Goal: Task Accomplishment & Management: Use online tool/utility

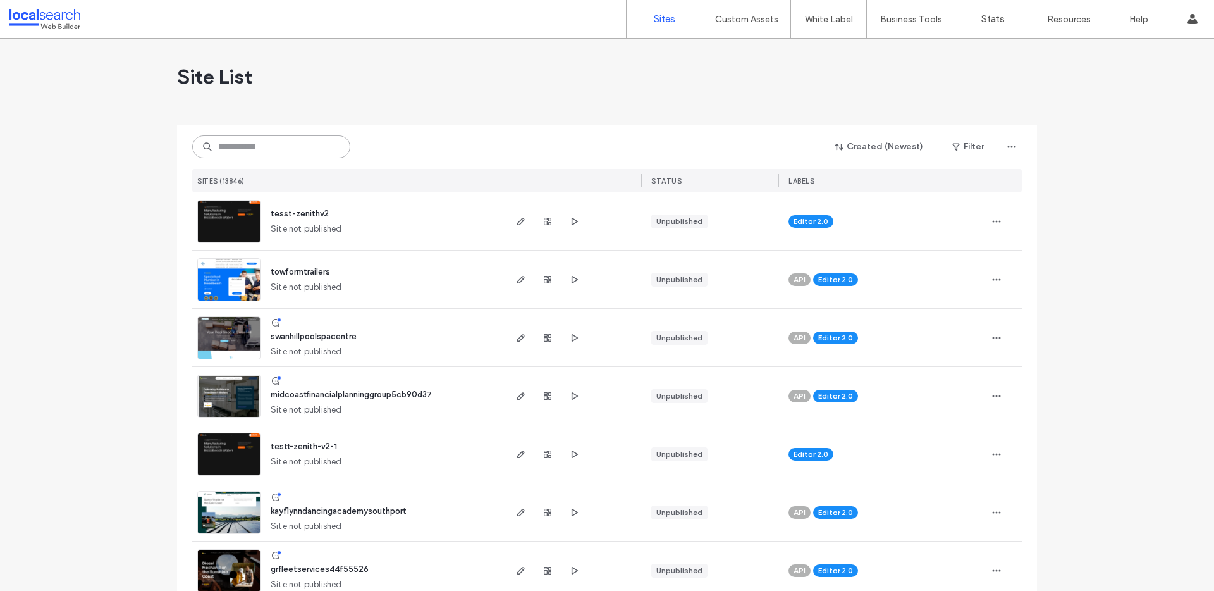
click at [270, 157] on input at bounding box center [271, 146] width 158 height 23
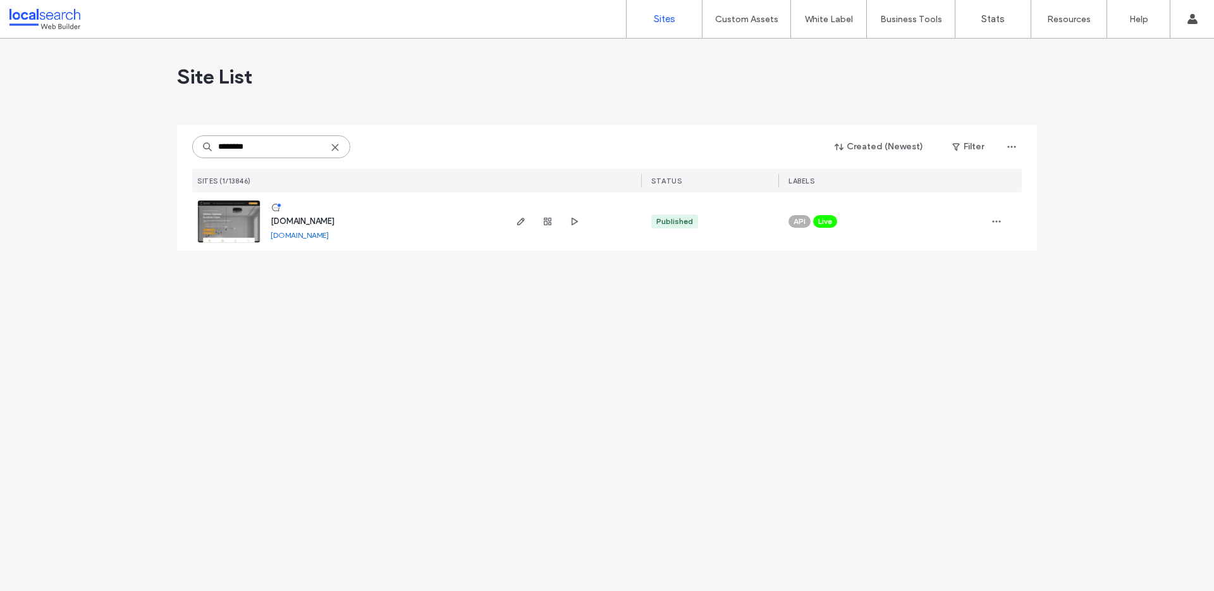
type input "********"
click at [309, 219] on span "[DOMAIN_NAME]" at bounding box center [303, 220] width 64 height 9
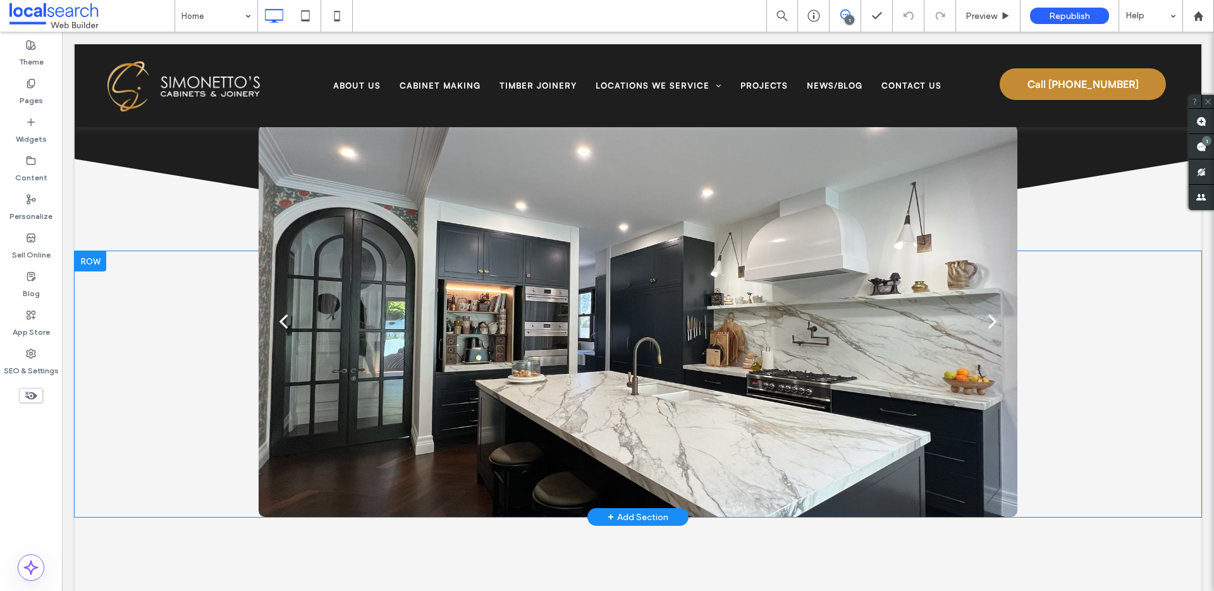
scroll to position [1135, 0]
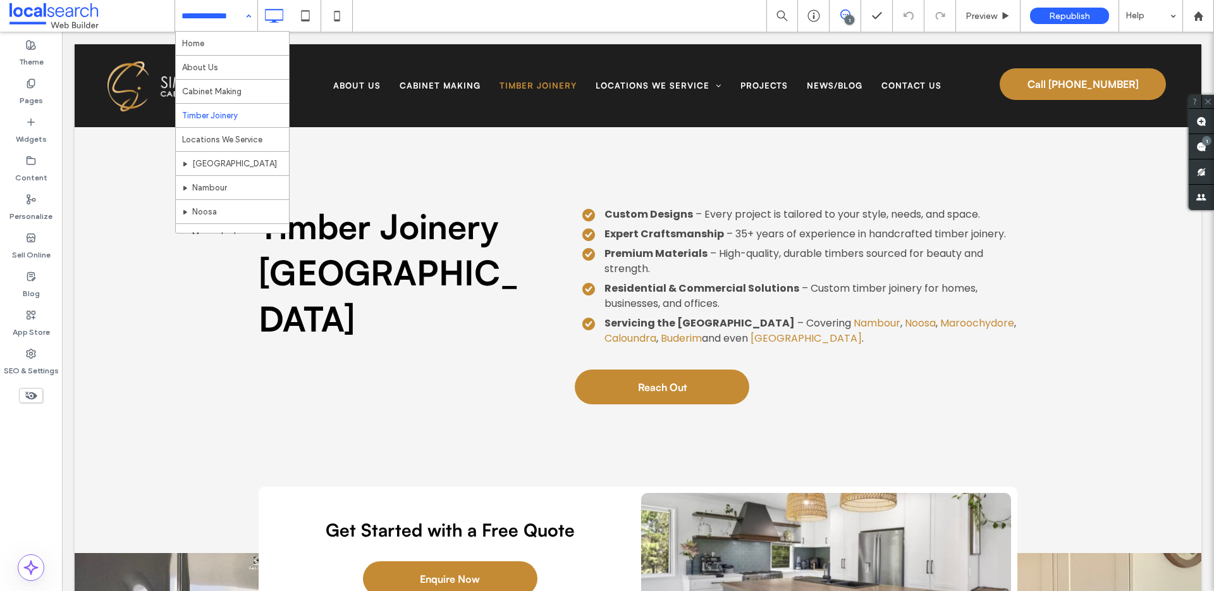
click at [237, 15] on input at bounding box center [213, 16] width 63 height 32
click at [245, 15] on div "Home About Us Cabinet Making Timber Joinery Locations We Service North Brisbane…" at bounding box center [216, 16] width 82 height 32
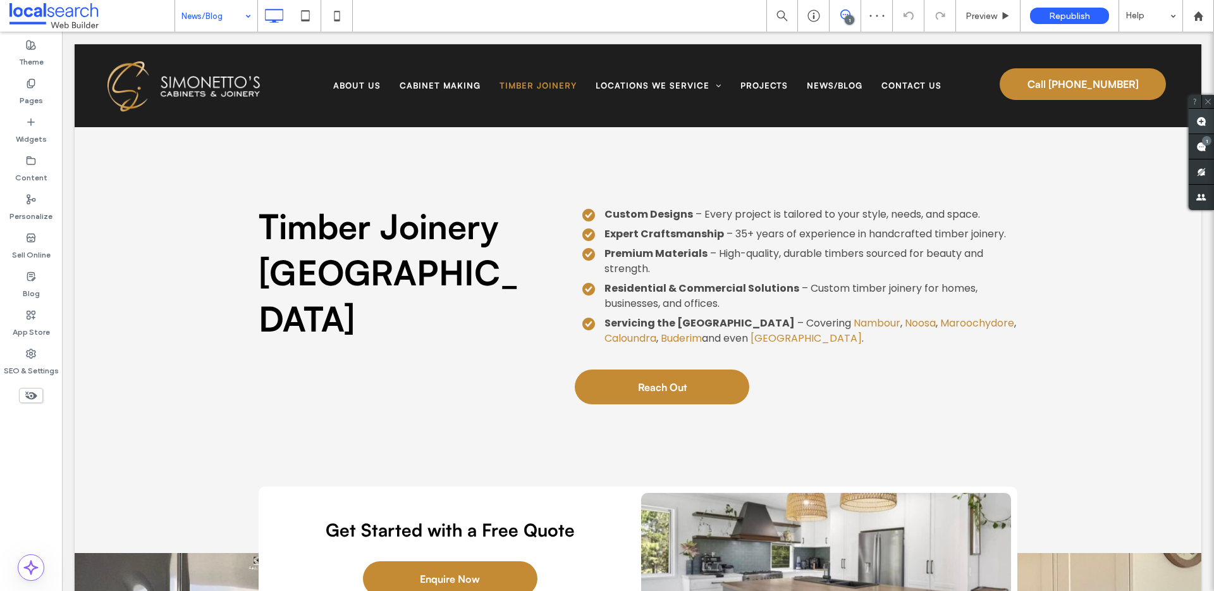
click at [1209, 122] on span at bounding box center [1201, 121] width 25 height 25
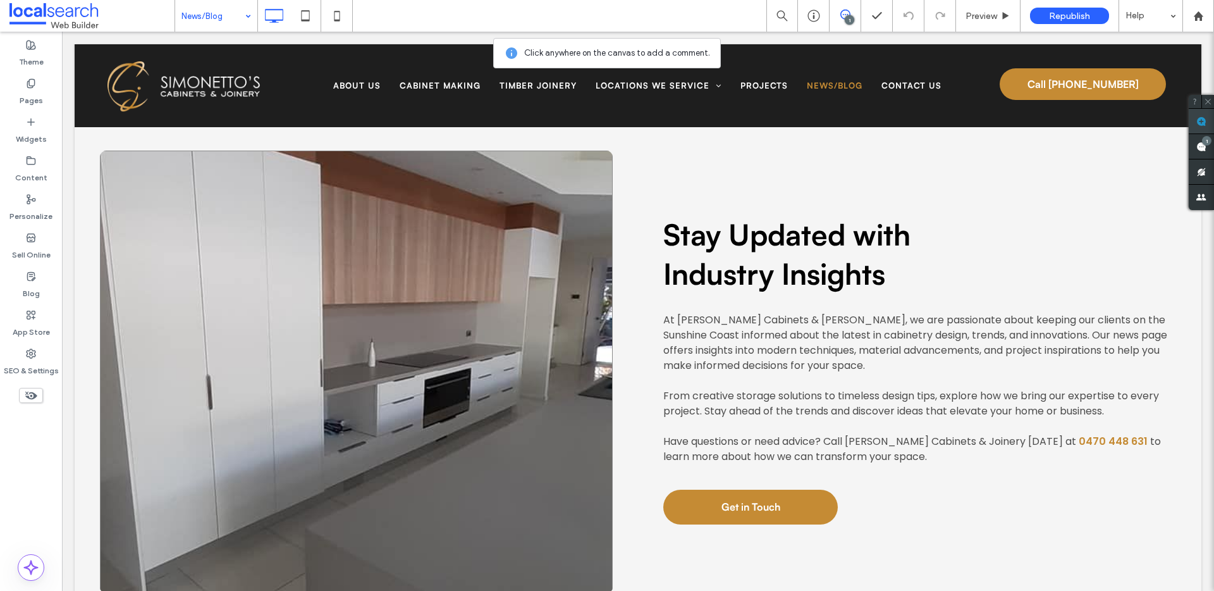
click at [577, 254] on link at bounding box center [356, 372] width 513 height 443
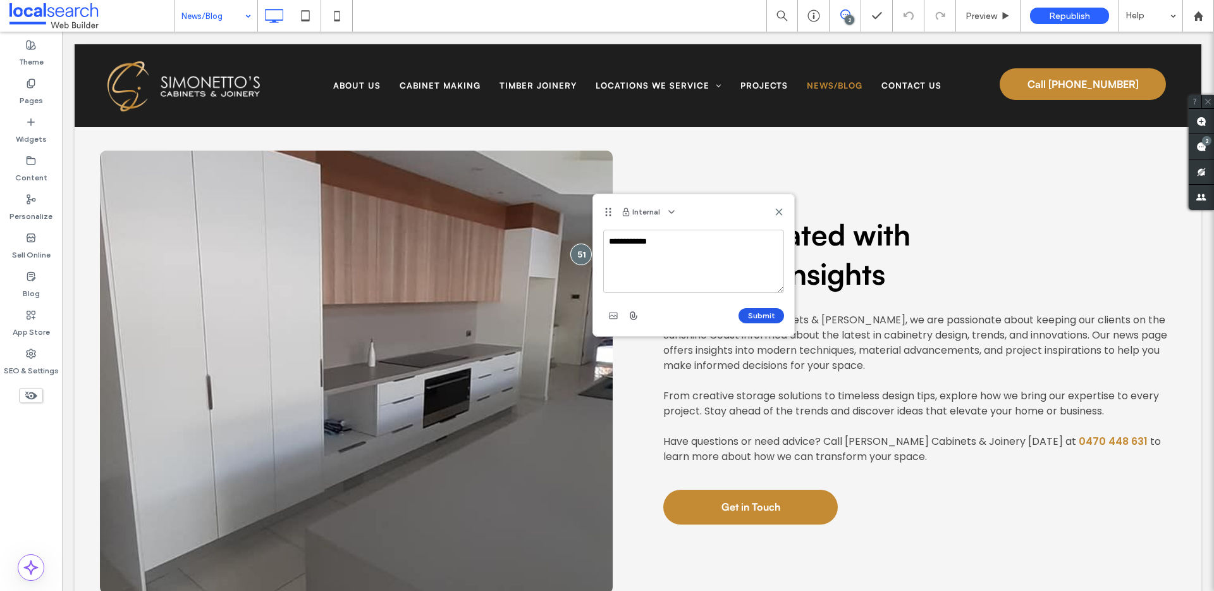
type textarea "**********"
click at [772, 311] on button "Submit" at bounding box center [762, 315] width 46 height 15
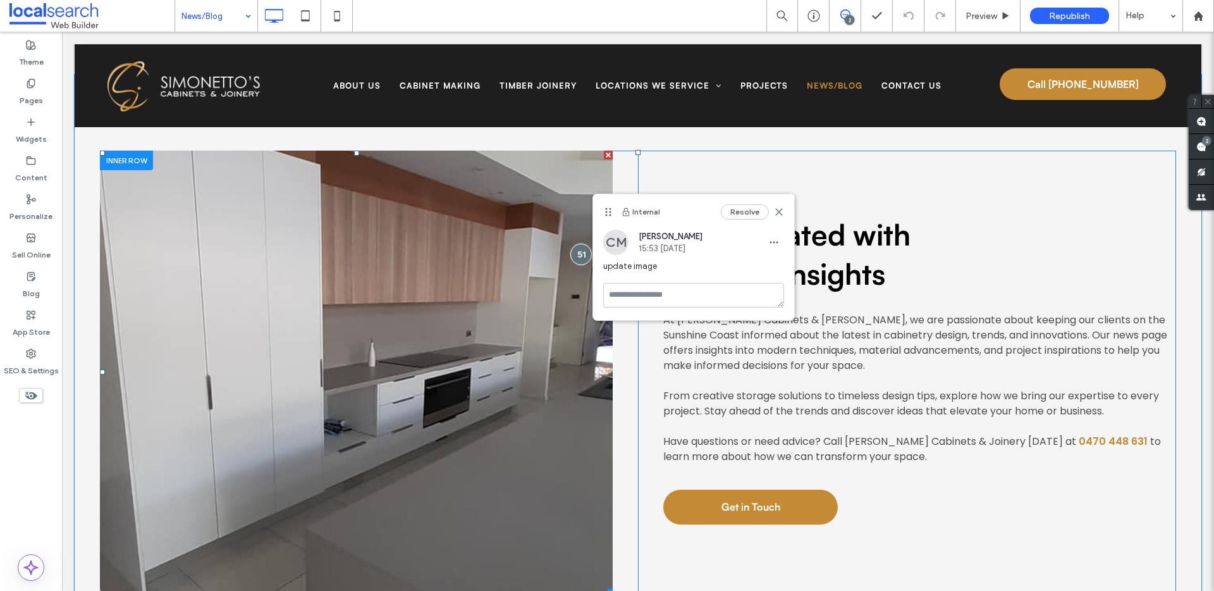
click at [387, 366] on link at bounding box center [356, 372] width 513 height 443
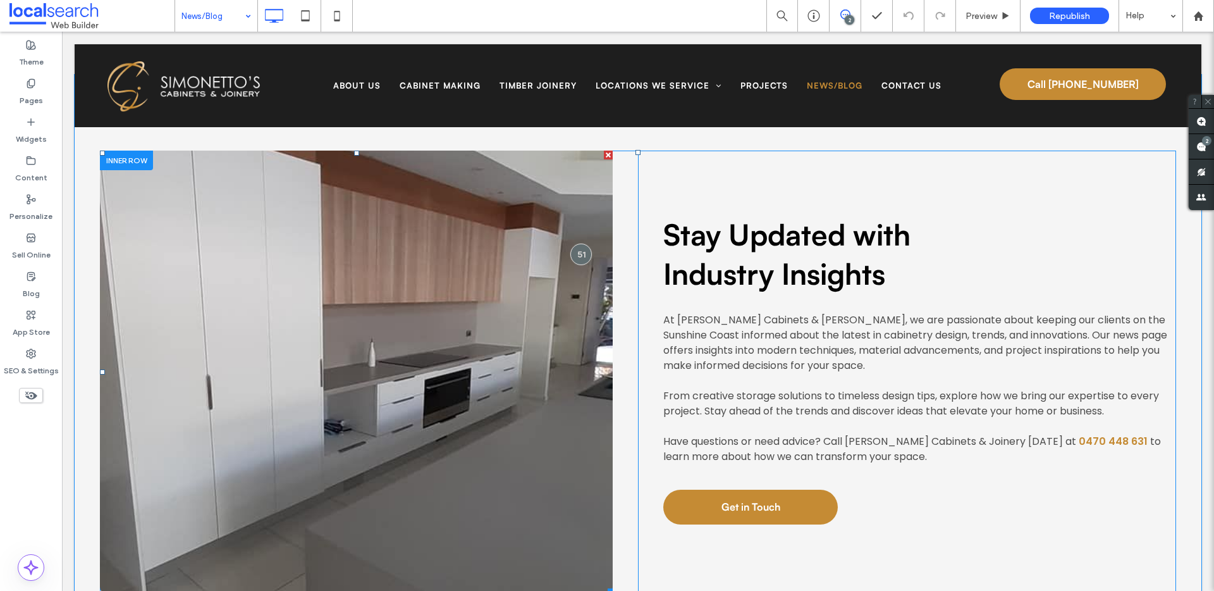
click at [269, 322] on link at bounding box center [356, 372] width 513 height 443
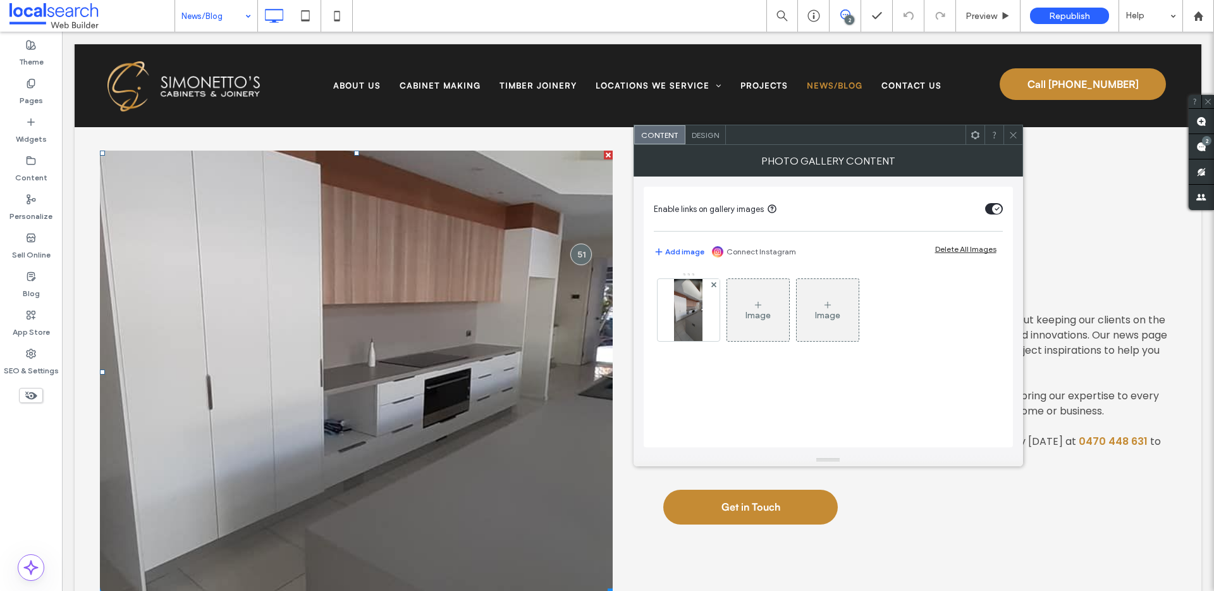
click at [699, 128] on div "Design" at bounding box center [706, 134] width 40 height 19
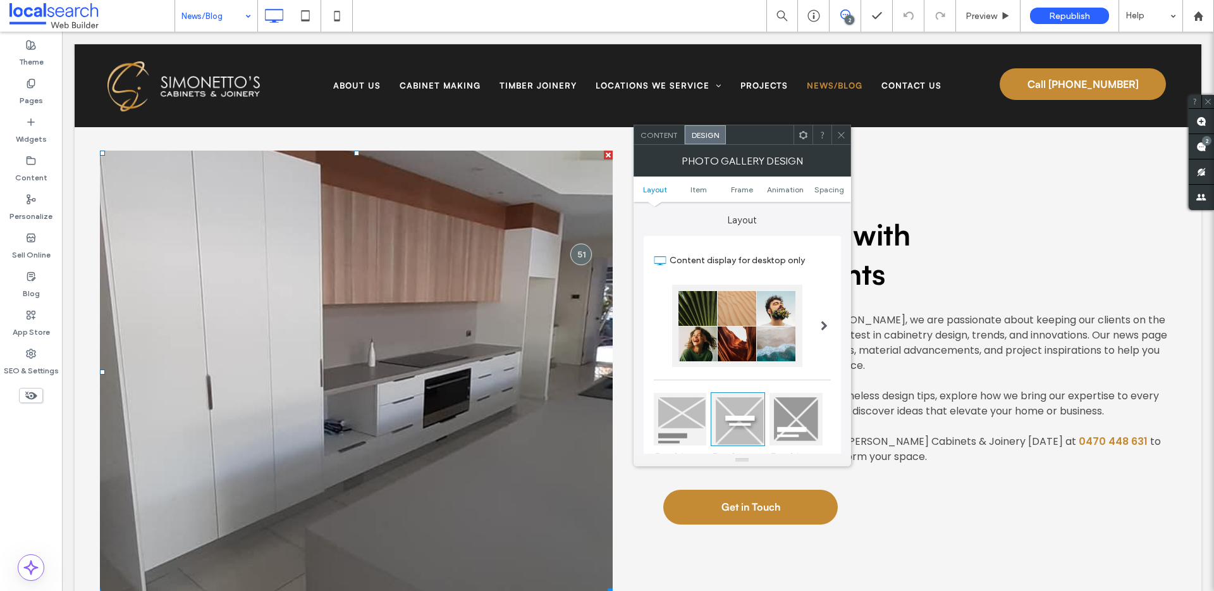
click at [668, 137] on span "Content" at bounding box center [659, 134] width 37 height 9
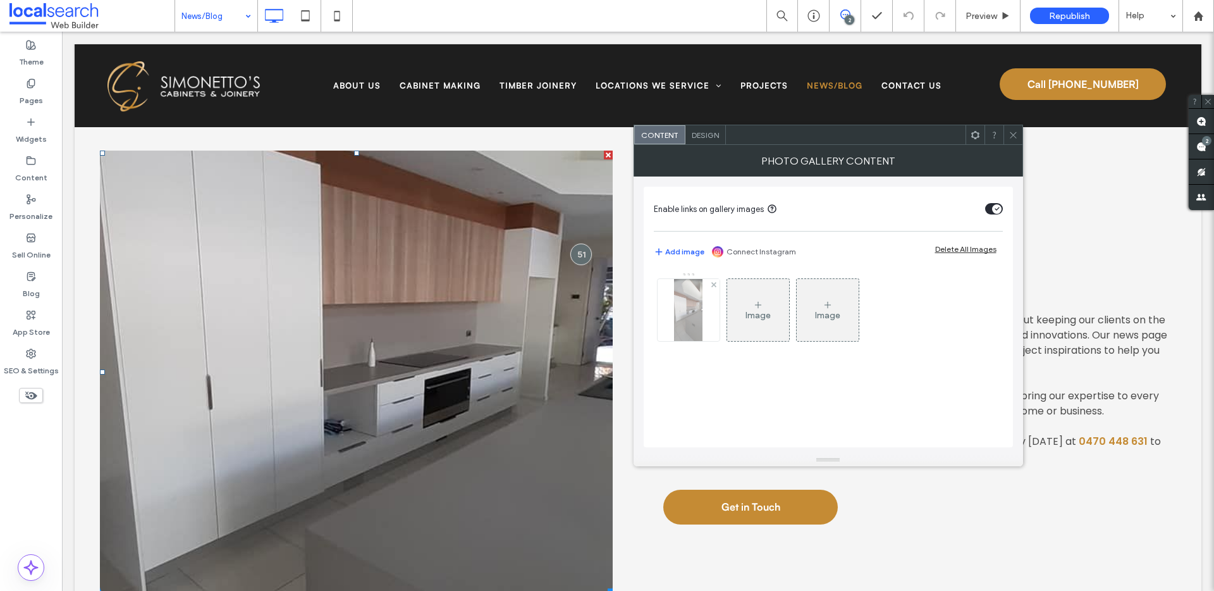
click at [693, 312] on img at bounding box center [688, 310] width 28 height 62
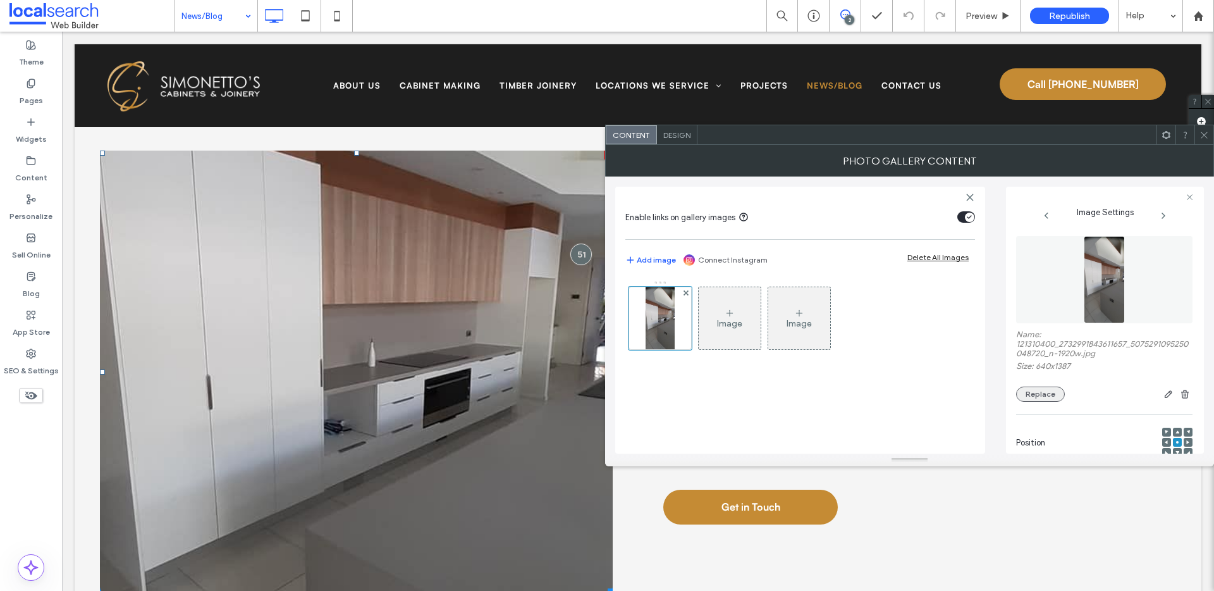
click at [1054, 392] on button "Replace" at bounding box center [1040, 393] width 49 height 15
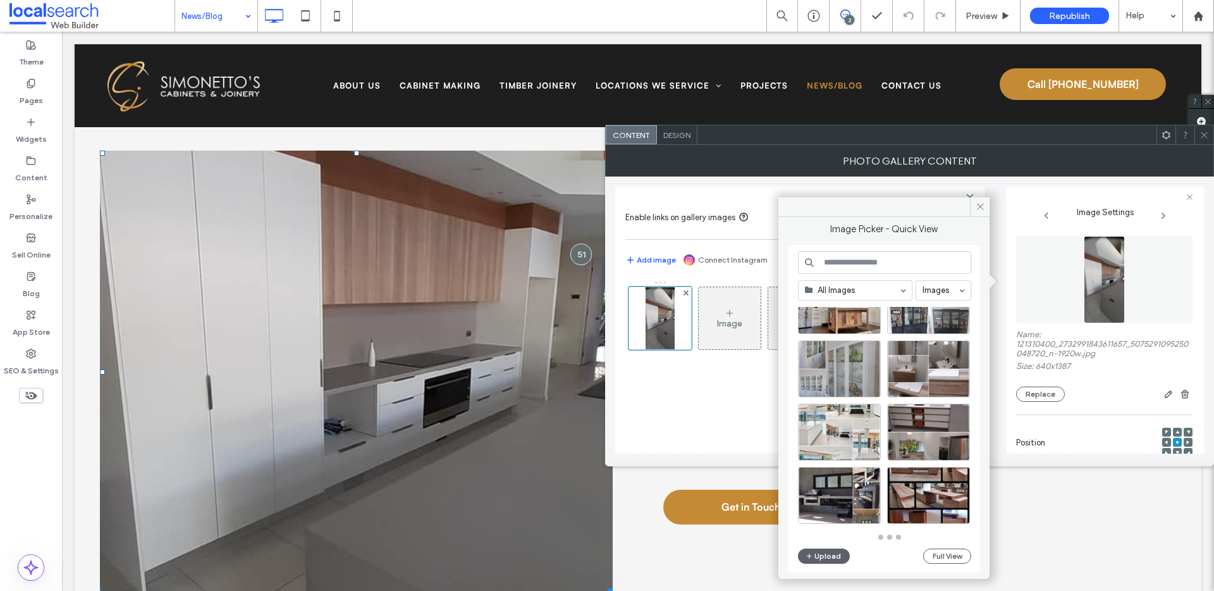
scroll to position [555, 0]
click at [953, 557] on button "Full View" at bounding box center [947, 555] width 48 height 15
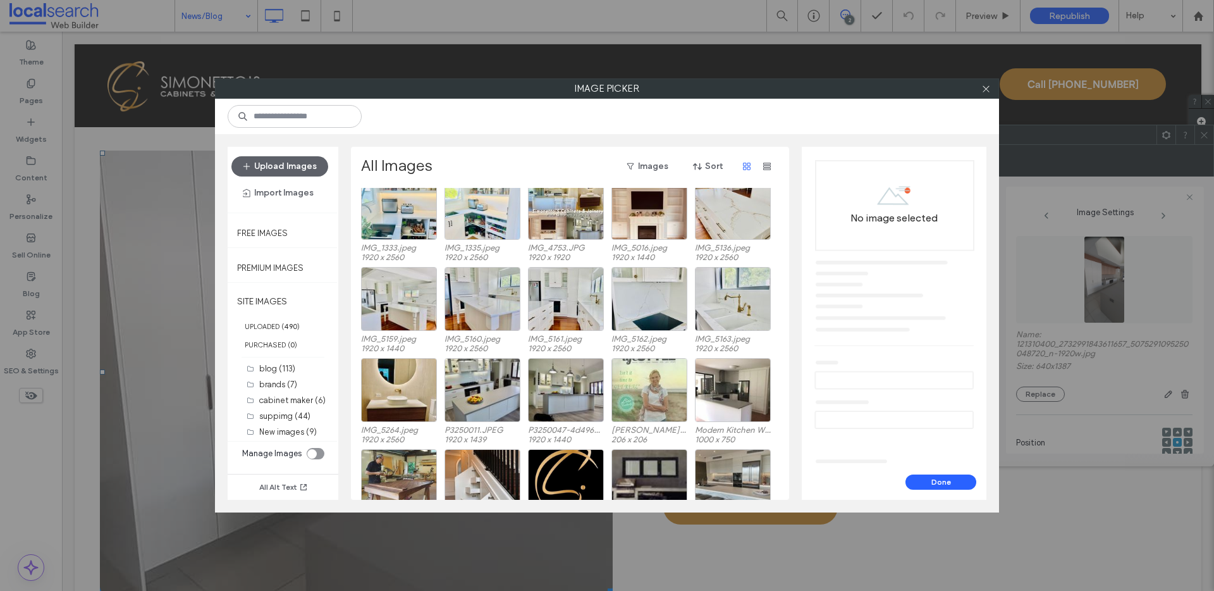
scroll to position [1036, 0]
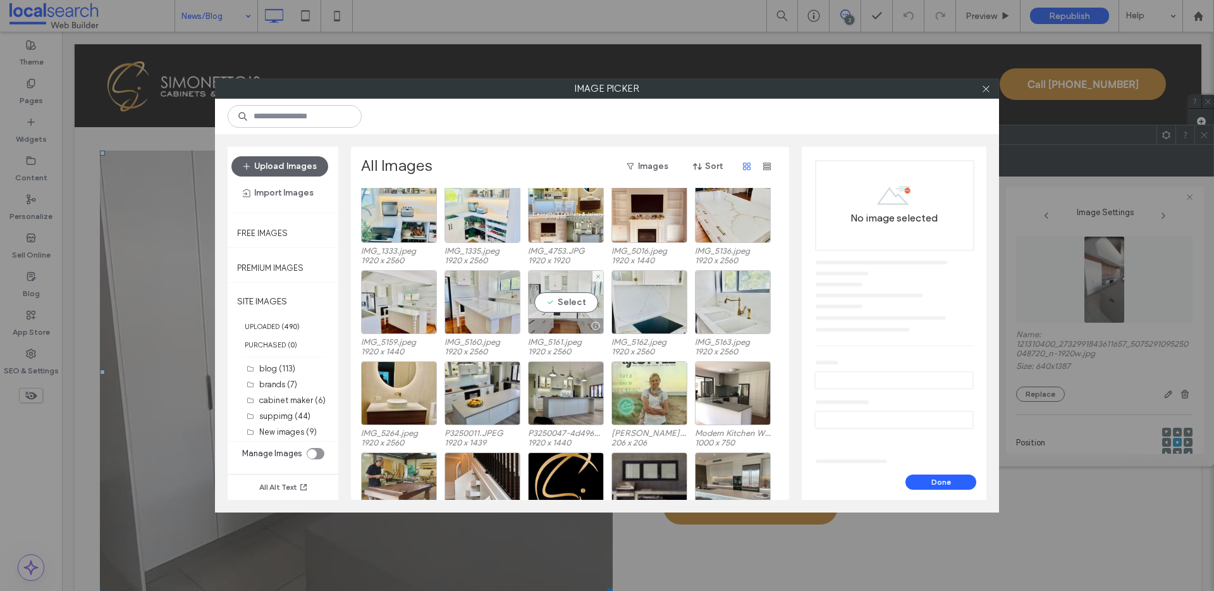
click at [569, 302] on div "Select" at bounding box center [566, 302] width 76 height 64
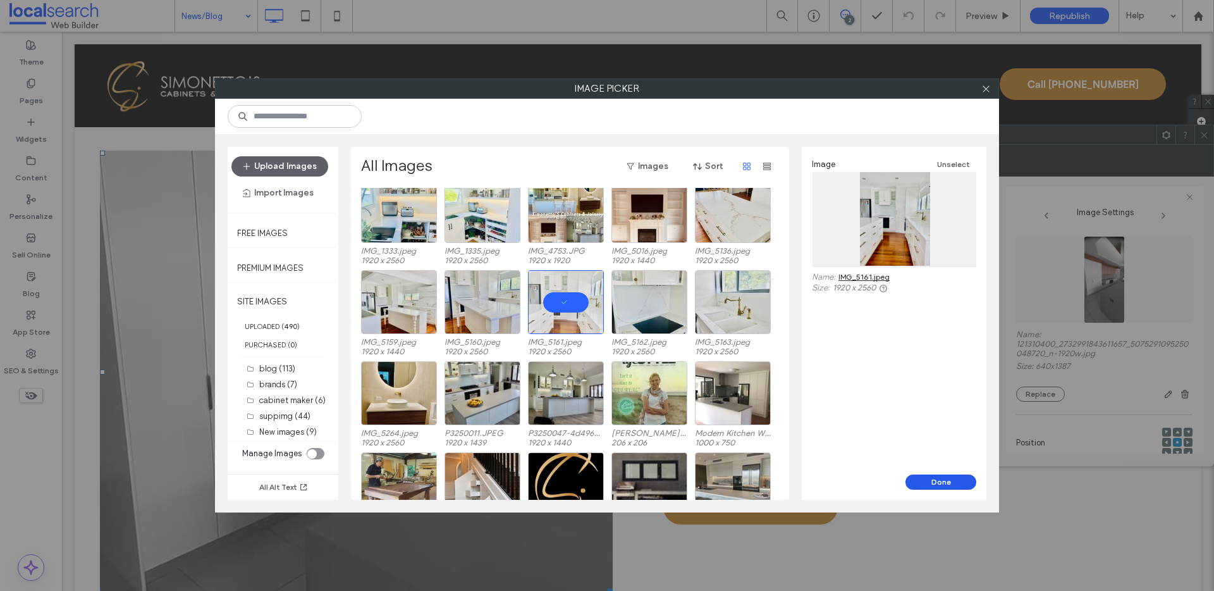
click at [941, 480] on button "Done" at bounding box center [941, 481] width 71 height 15
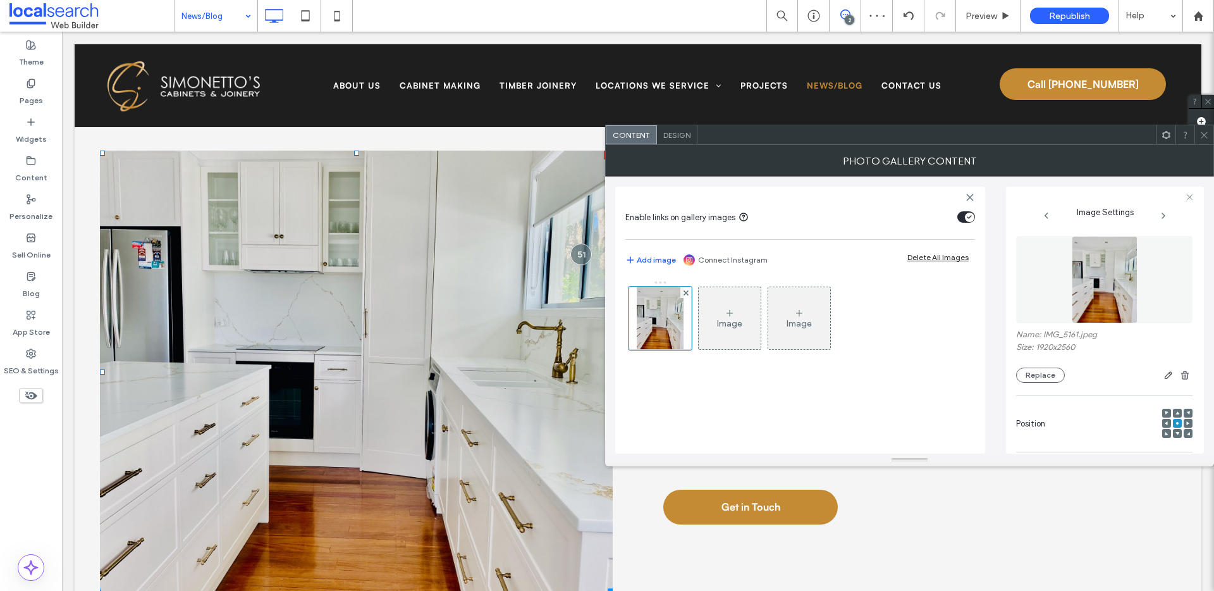
click at [1207, 132] on use at bounding box center [1204, 135] width 6 height 6
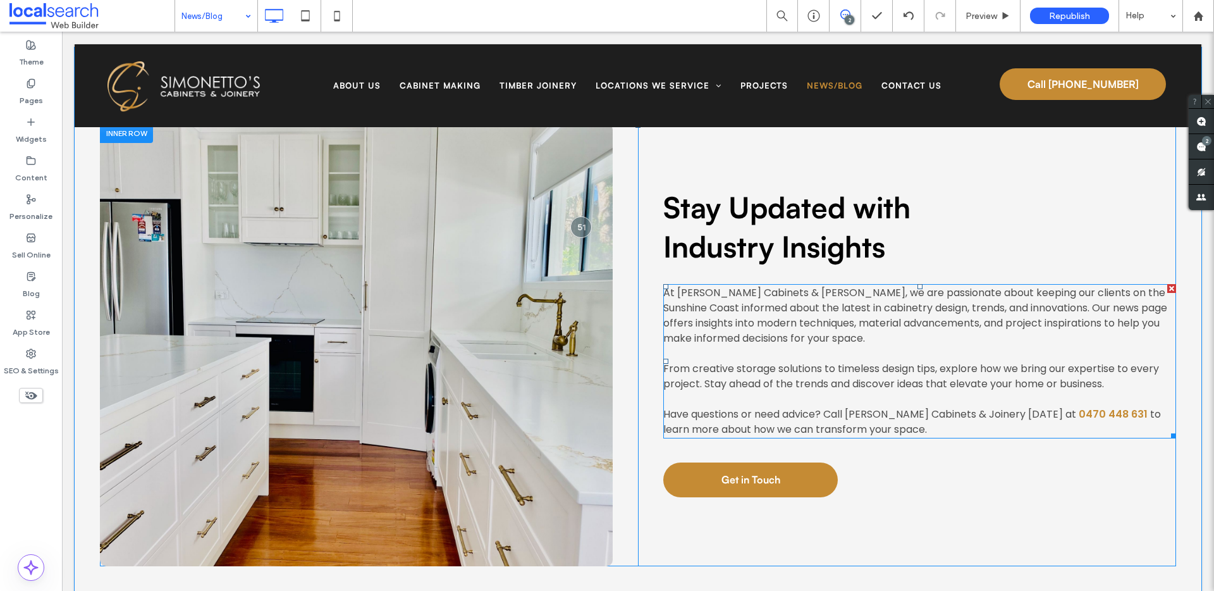
scroll to position [842, 0]
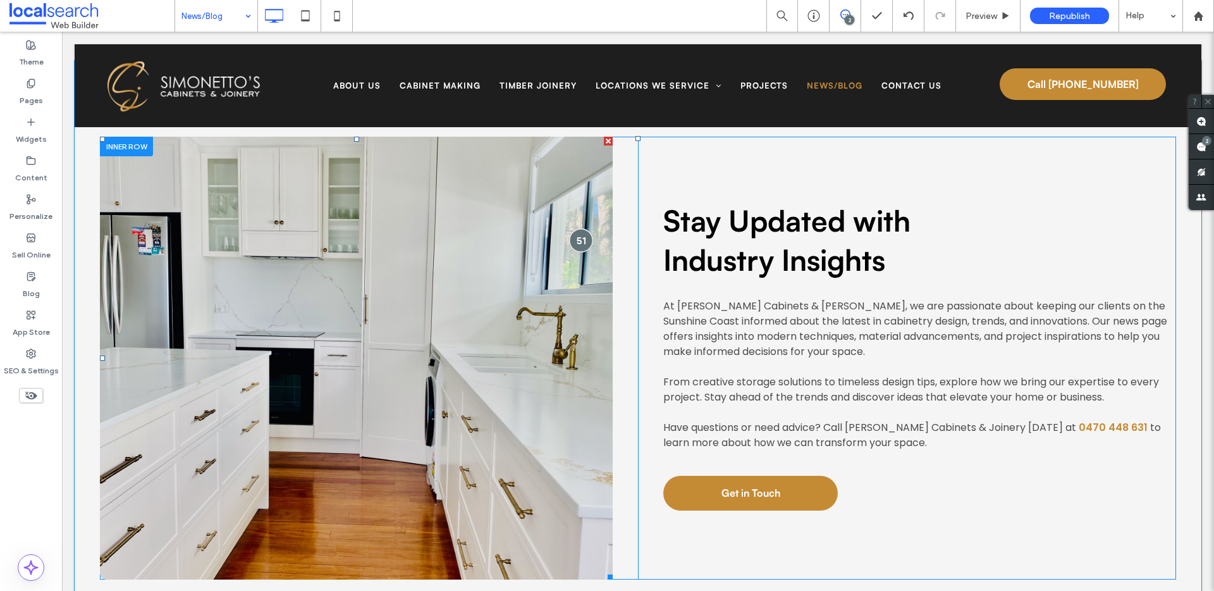
click at [573, 240] on div at bounding box center [580, 239] width 23 height 23
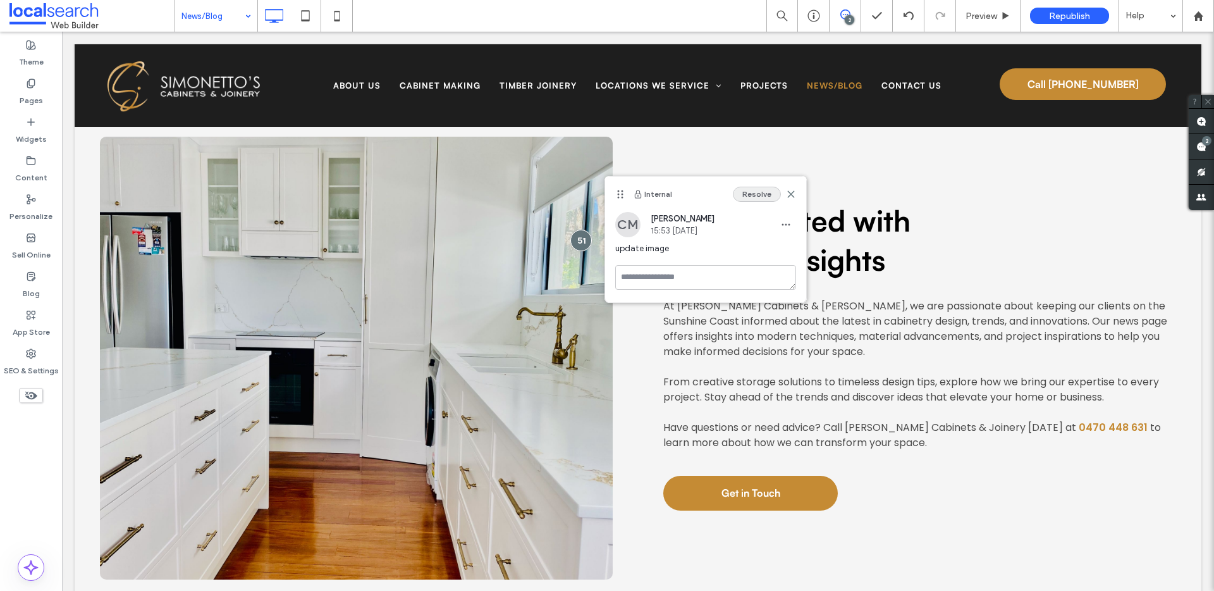
click at [758, 194] on button "Resolve" at bounding box center [757, 194] width 48 height 15
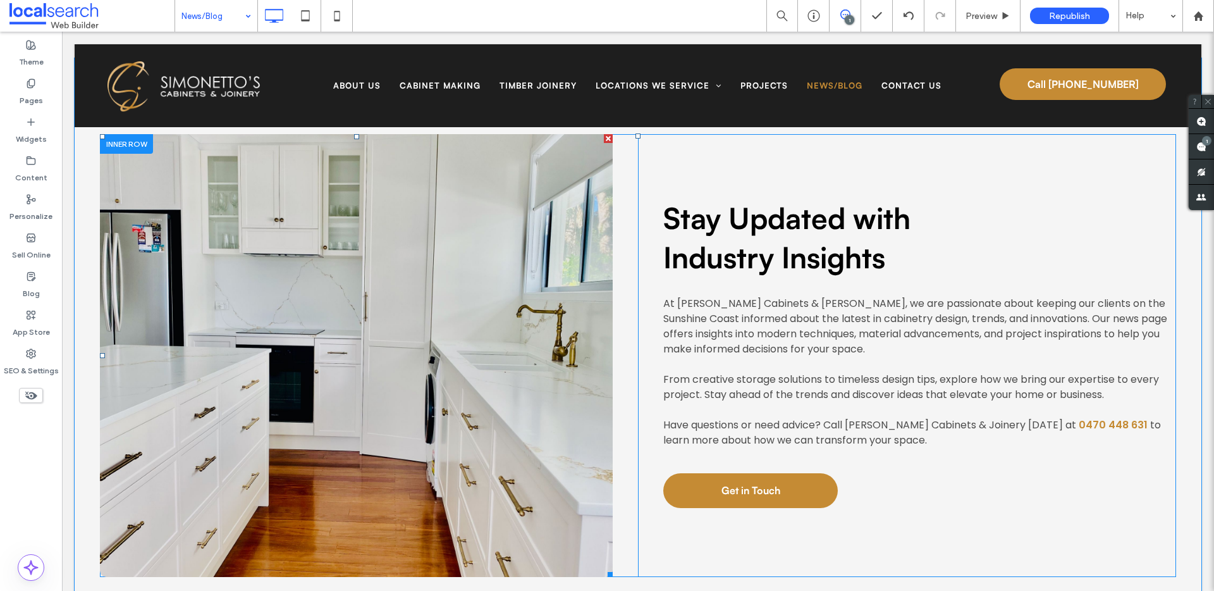
scroll to position [847, 0]
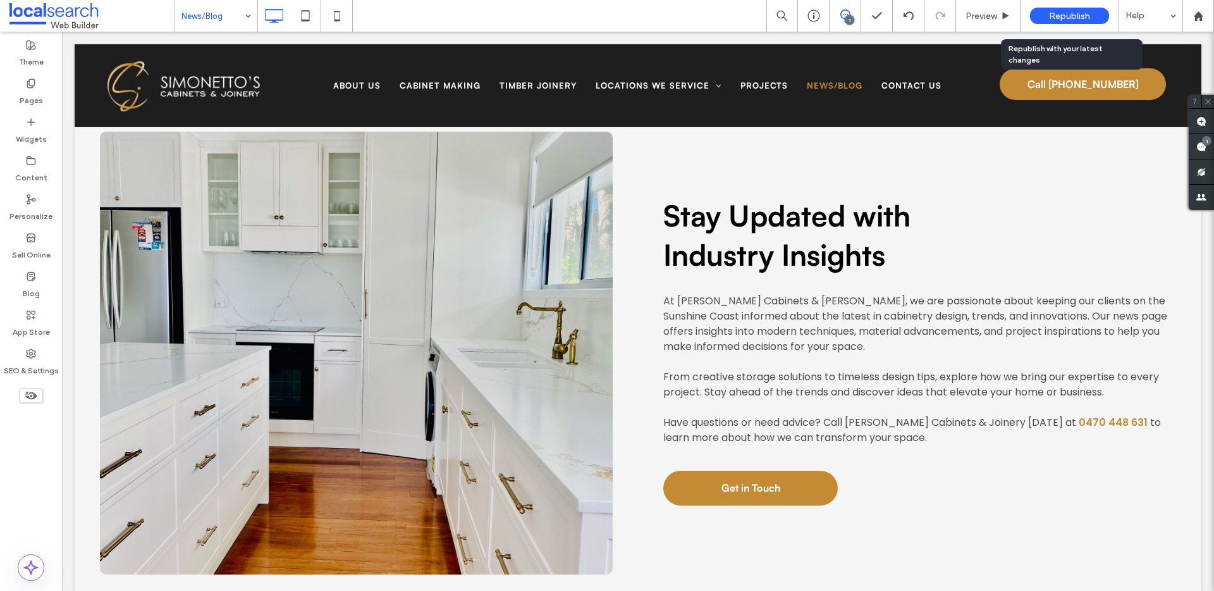
click at [1073, 15] on span "Republish" at bounding box center [1069, 16] width 41 height 11
